Goal: Information Seeking & Learning: Learn about a topic

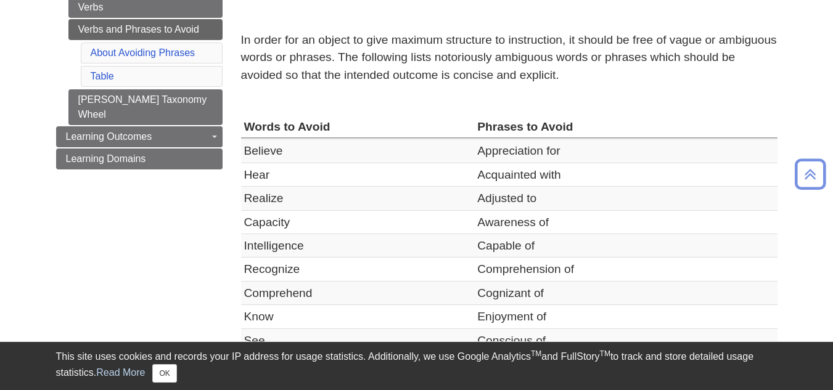
scroll to position [233, 0]
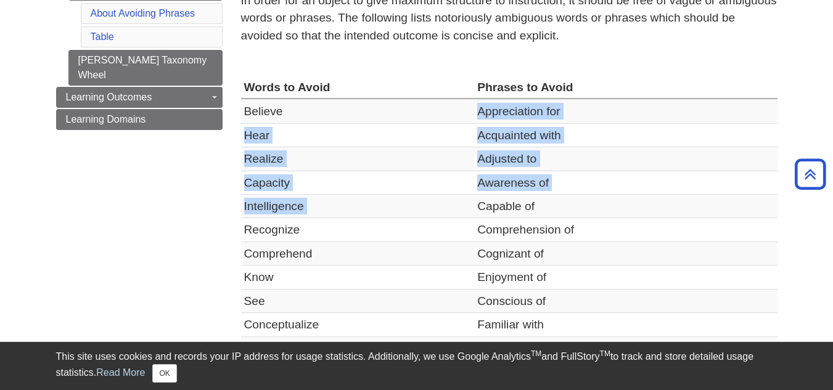
drag, startPoint x: 480, startPoint y: 108, endPoint x: 487, endPoint y: 231, distance: 123.5
click at [487, 231] on tbody "Believe Appreciation for Hear Acquainted with Realize Adjusted to Capacity Awar…" at bounding box center [509, 312] width 536 height 427
click at [487, 231] on td "Comprehension of" at bounding box center [625, 229] width 303 height 23
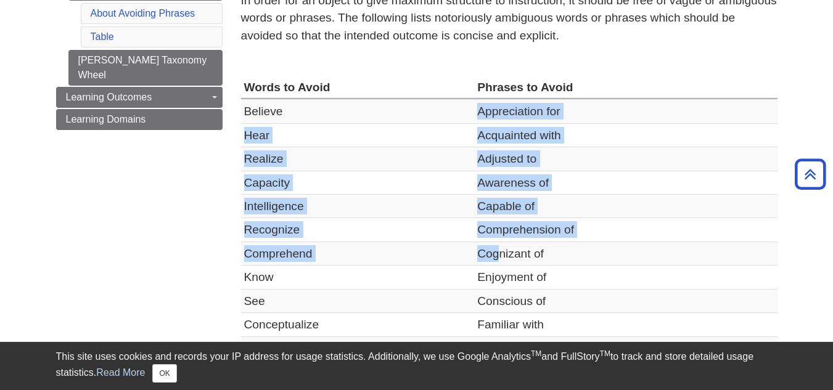
drag, startPoint x: 480, startPoint y: 112, endPoint x: 498, endPoint y: 263, distance: 151.4
click at [498, 263] on tbody "Believe Appreciation for Hear Acquainted with Realize Adjusted to Capacity Awar…" at bounding box center [509, 312] width 536 height 427
click at [498, 263] on td "Cognizant of" at bounding box center [625, 253] width 303 height 23
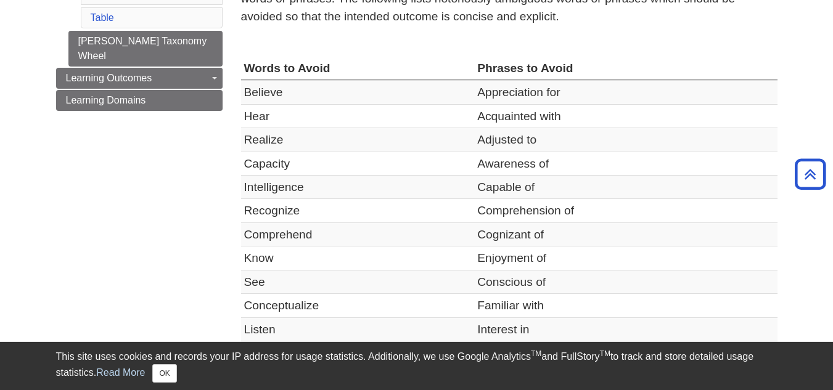
scroll to position [253, 0]
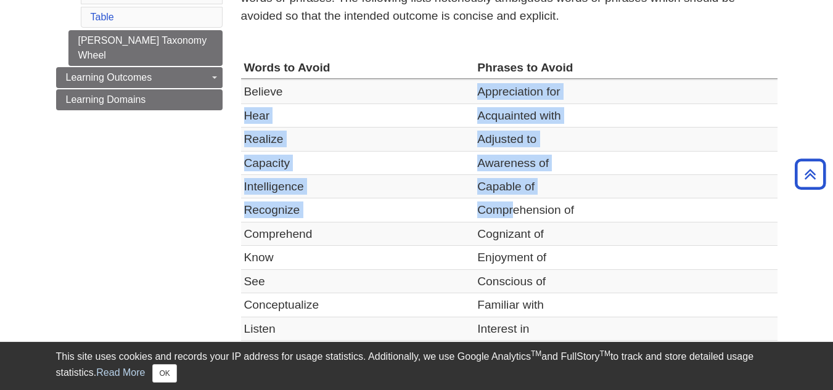
drag, startPoint x: 473, startPoint y: 89, endPoint x: 516, endPoint y: 205, distance: 123.5
click at [516, 205] on tbody "Believe Appreciation for Hear Acquainted with Realize Adjusted to Capacity Awar…" at bounding box center [509, 293] width 536 height 427
click at [516, 205] on td "Comprehension of" at bounding box center [625, 210] width 303 height 23
drag, startPoint x: 478, startPoint y: 88, endPoint x: 503, endPoint y: 205, distance: 119.7
click at [503, 205] on tbody "Believe Appreciation for Hear Acquainted with Realize Adjusted to Capacity Awar…" at bounding box center [509, 293] width 536 height 427
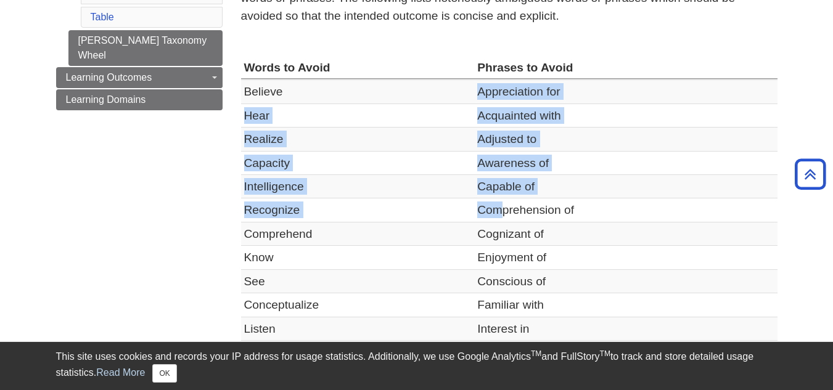
click at [488, 126] on td "Acquainted with" at bounding box center [625, 115] width 303 height 23
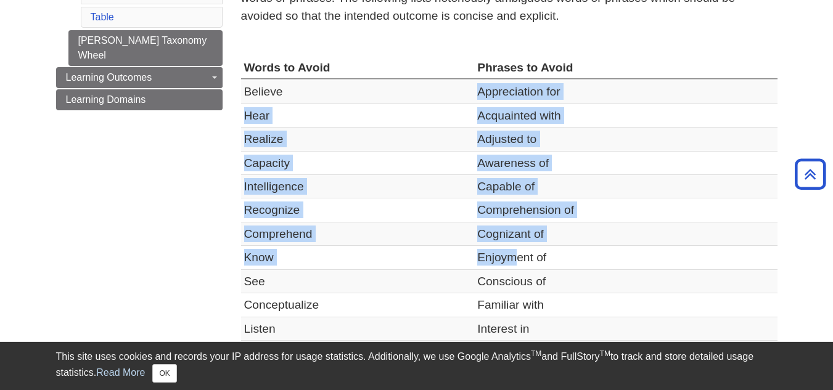
drag, startPoint x: 480, startPoint y: 93, endPoint x: 520, endPoint y: 258, distance: 169.4
click at [520, 258] on tbody "Believe Appreciation for Hear Acquainted with Realize Adjusted to Capacity Awar…" at bounding box center [509, 293] width 536 height 427
click at [520, 258] on td "Enjoyment of" at bounding box center [625, 257] width 303 height 23
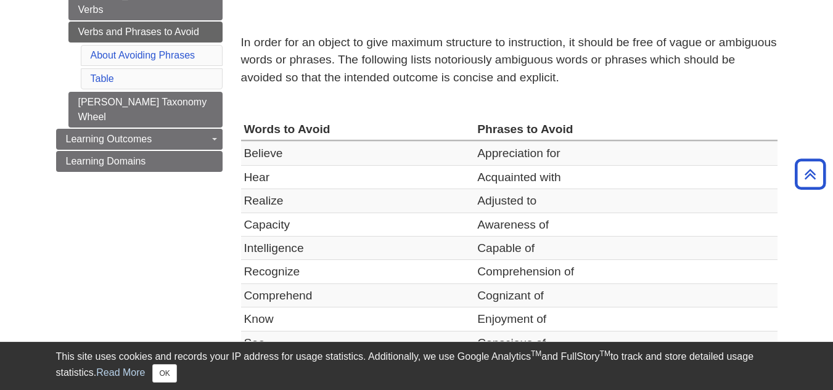
scroll to position [0, 0]
